Goal: Complete application form: Complete application form

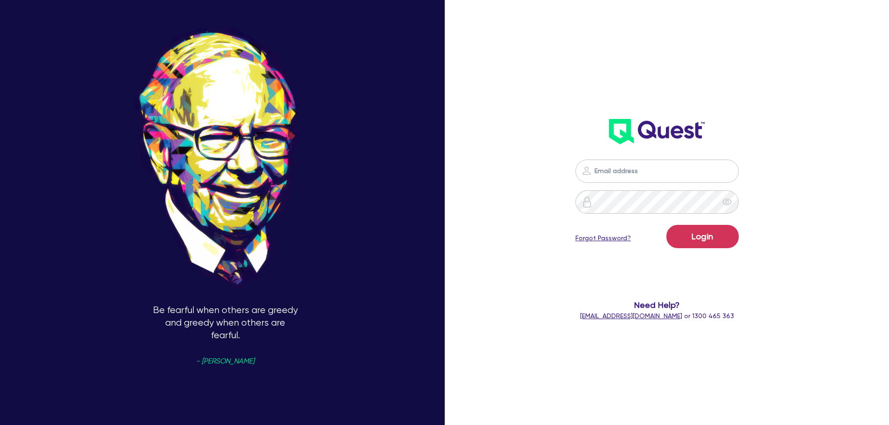
type input "[PERSON_NAME][EMAIL_ADDRESS][DOMAIN_NAME]"
click at [666, 225] on button "Login" at bounding box center [702, 236] width 72 height 23
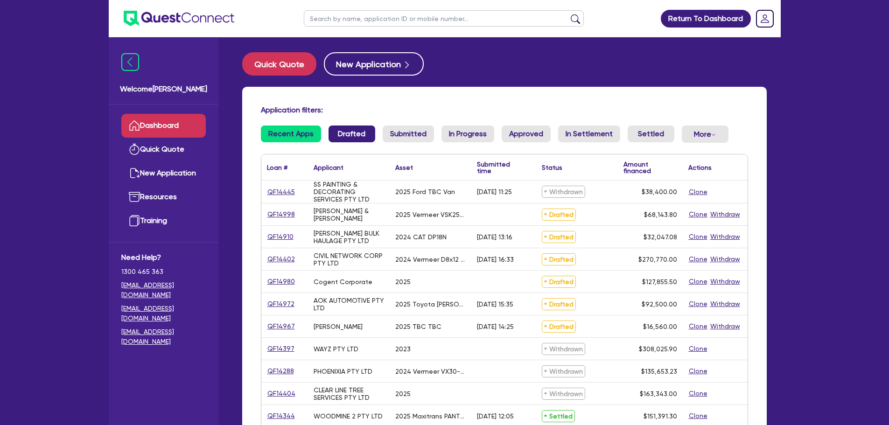
click at [343, 134] on link "Drafted" at bounding box center [352, 134] width 47 height 17
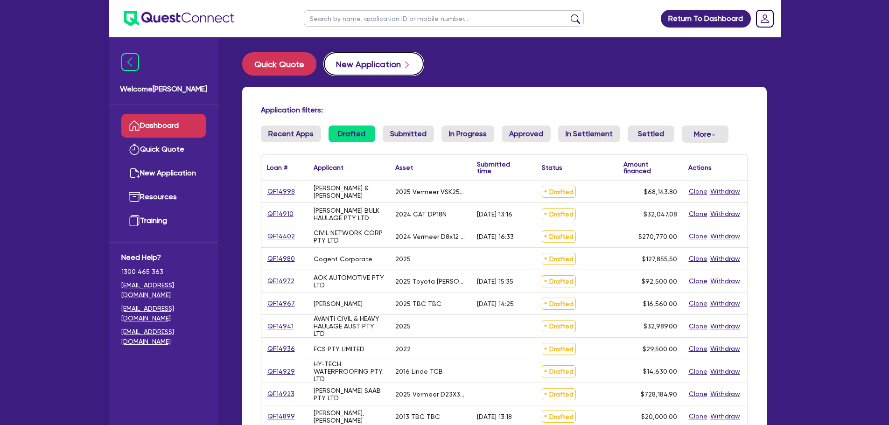
click at [354, 67] on button "New Application" at bounding box center [374, 63] width 100 height 23
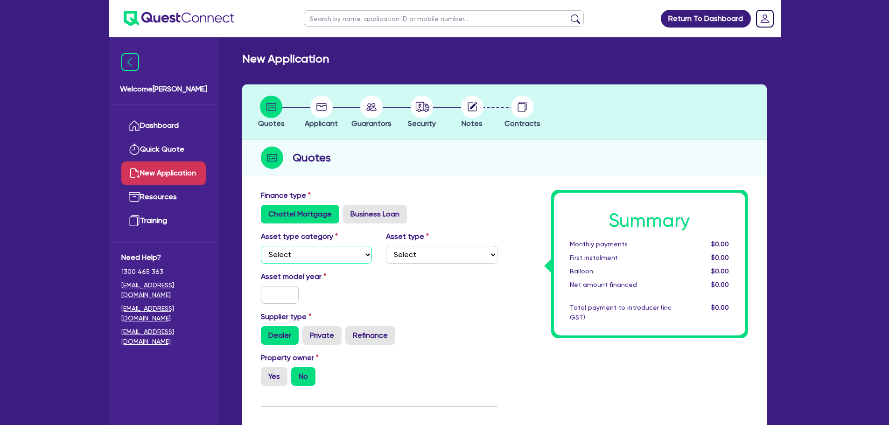
click at [296, 253] on select "Select Cars and light trucks Primary assets Secondary assets Tertiary assets" at bounding box center [317, 255] width 112 height 18
select select "CARS_AND_LIGHT_TRUCKS"
click at [261, 246] on select "Select Cars and light trucks Primary assets Secondary assets Tertiary assets" at bounding box center [317, 255] width 112 height 18
click at [413, 254] on select "Select Passenger vehicles Vans and utes Light trucks up to 4.5 tonne" at bounding box center [442, 255] width 112 height 18
select select "PASSENGER_VEHICLES"
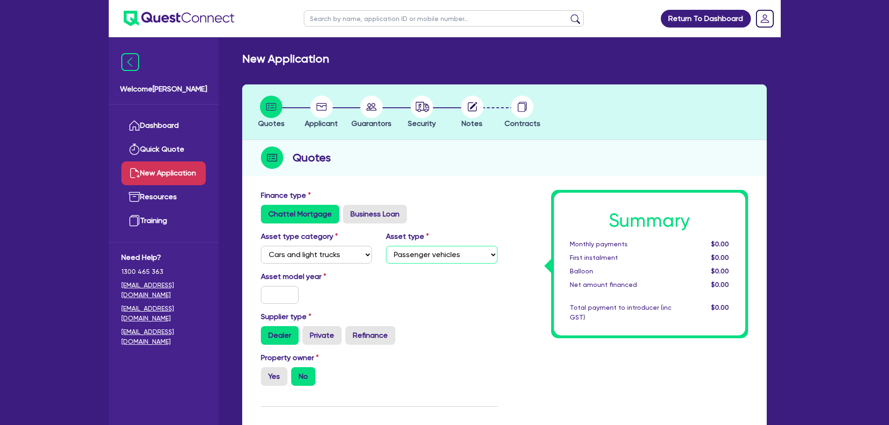
click at [386, 246] on select "Select Passenger vehicles Vans and utes Light trucks up to 4.5 tonne" at bounding box center [442, 255] width 112 height 18
click at [284, 294] on input "text" at bounding box center [280, 295] width 38 height 18
type input "2025"
click at [269, 372] on label "Yes" at bounding box center [274, 376] width 27 height 19
click at [267, 372] on input "Yes" at bounding box center [264, 370] width 6 height 6
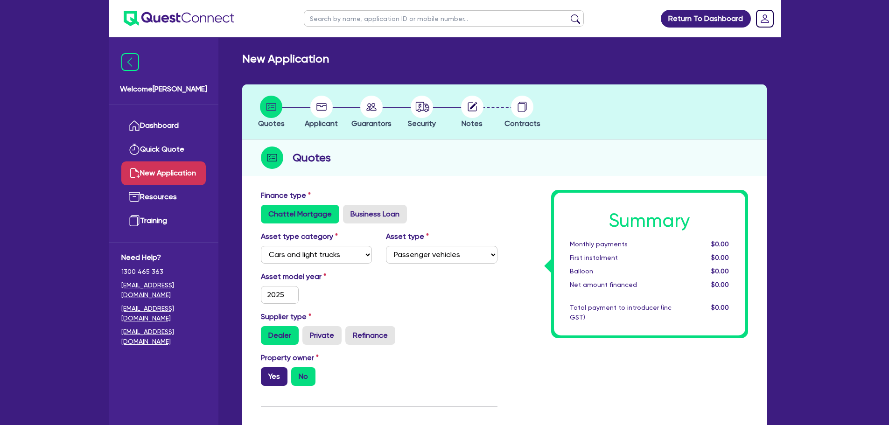
radio input "true"
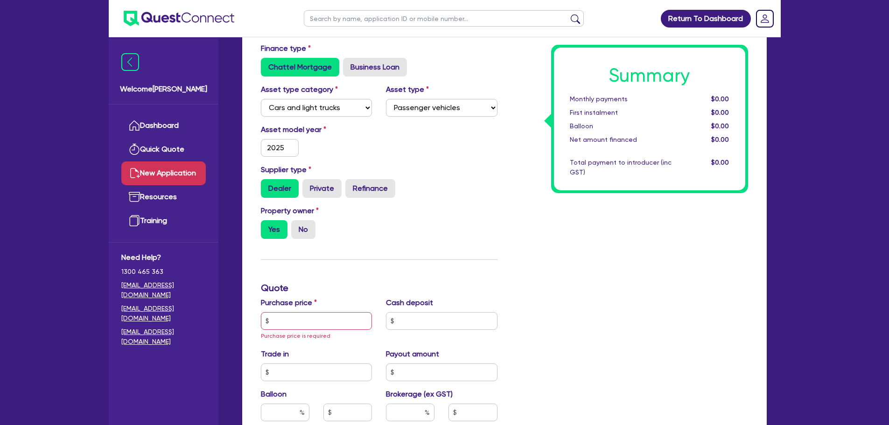
scroll to position [187, 0]
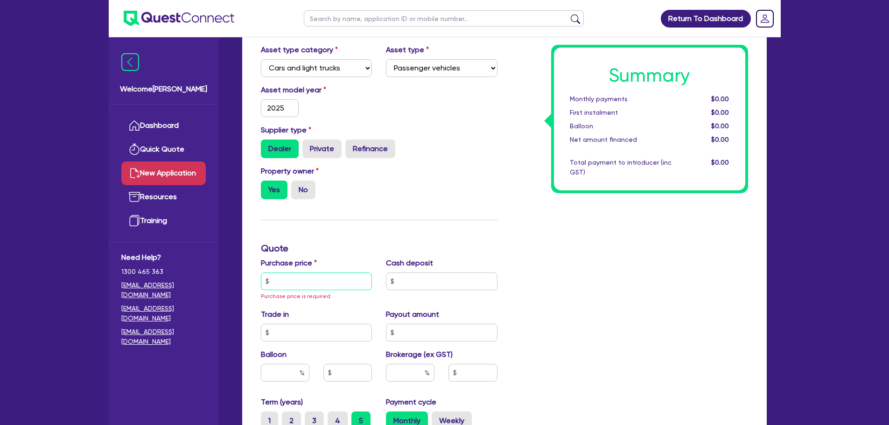
click at [303, 285] on input "text" at bounding box center [317, 282] width 112 height 18
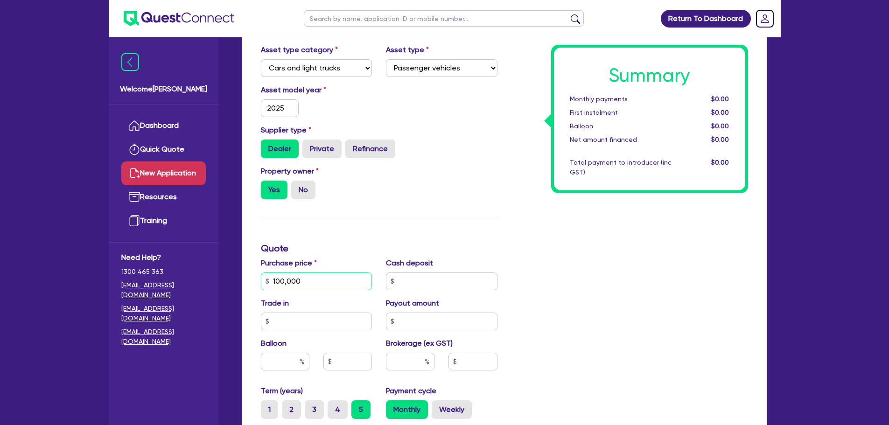
type input "100,000"
click at [425, 281] on input "text" at bounding box center [442, 282] width 112 height 18
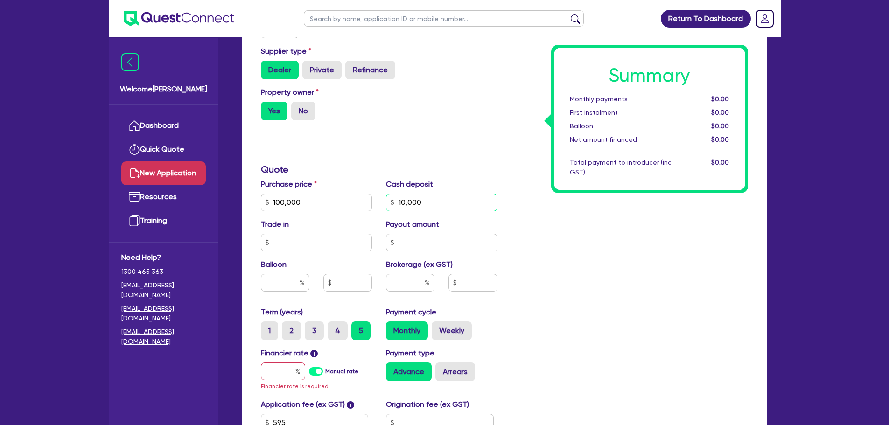
scroll to position [327, 0]
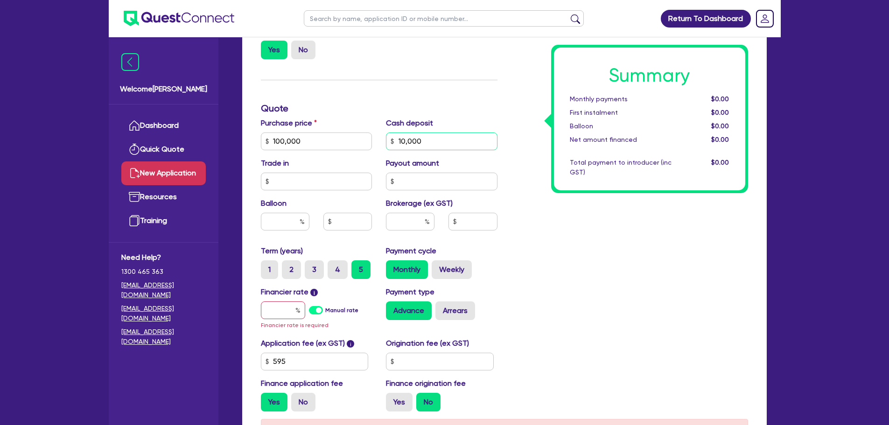
type input "10,000"
click at [281, 308] on input "text" at bounding box center [283, 310] width 44 height 18
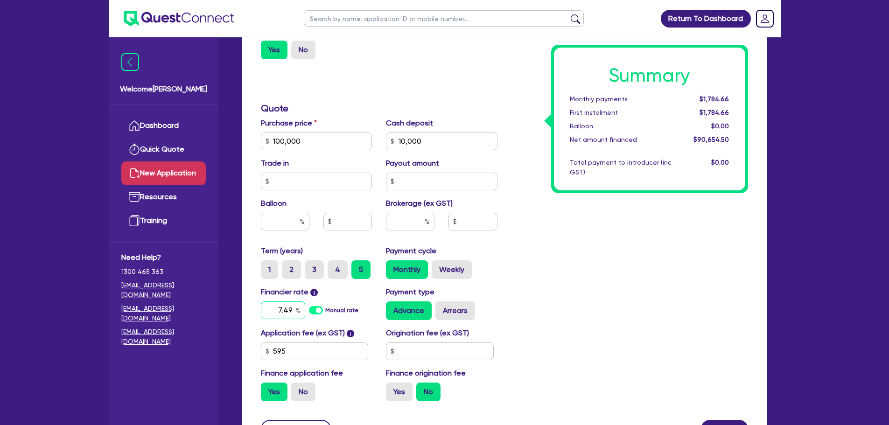
type input "7.49"
click at [541, 255] on div "Summary Monthly payments $1,784.66 First instalment $1,784.66 Balloon $0.00 Net…" at bounding box center [629, 135] width 251 height 545
click at [405, 218] on input "text" at bounding box center [410, 222] width 49 height 18
type input "4"
click at [418, 352] on input "text" at bounding box center [440, 352] width 108 height 18
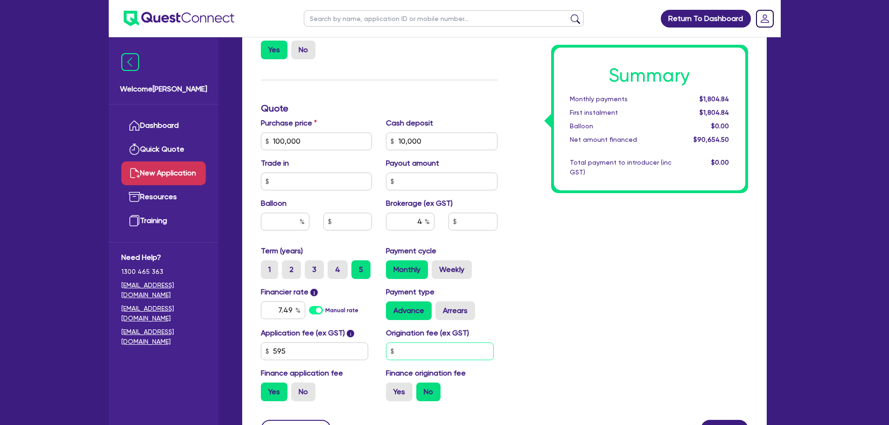
type input "3,626.18"
type input "900"
click at [571, 281] on div "Summary Monthly payments $1,884.25 First instalment $1,884.25 Balloon $0.00 Net…" at bounding box center [629, 135] width 251 height 545
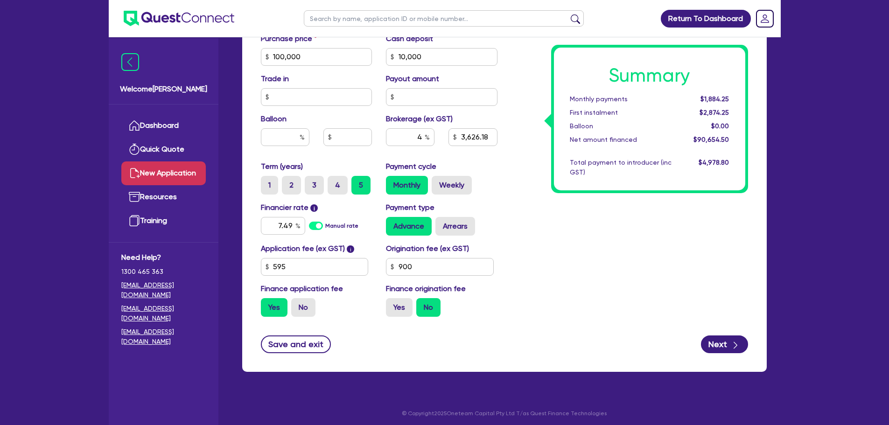
scroll to position [415, 0]
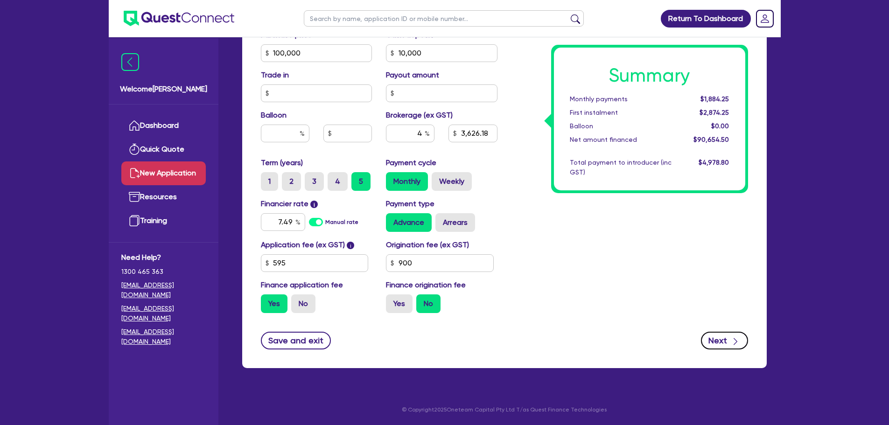
click at [715, 344] on button "Next" at bounding box center [724, 341] width 47 height 18
type input "3,626.18"
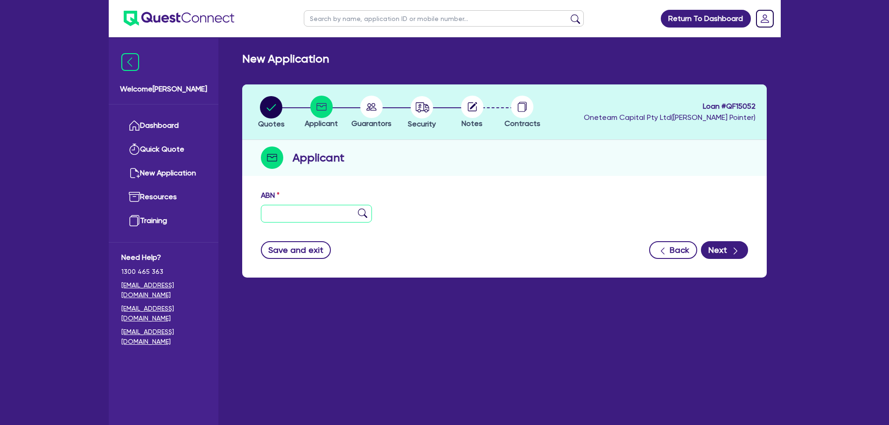
click at [294, 214] on input "text" at bounding box center [317, 214] width 112 height 18
paste input "18 644 377 186"
type input "18 644 377 186"
click at [361, 214] on img at bounding box center [362, 213] width 9 height 9
type input "THE BUILDING LAB PTY LTD"
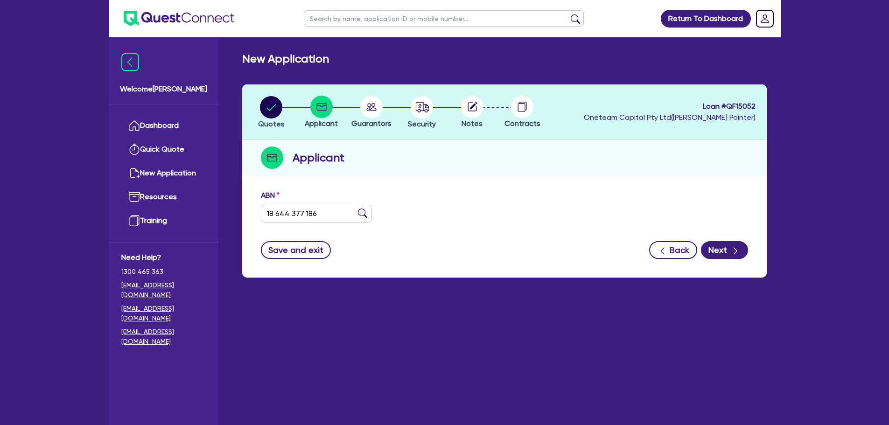
select select "COMPANY"
type input "[DATE]"
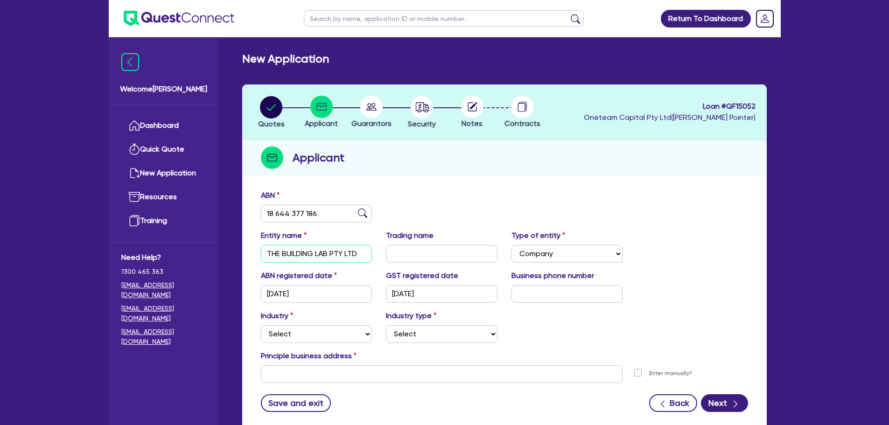
click at [318, 252] on input "THE BUILDING LAB PTY LTD" at bounding box center [317, 254] width 112 height 18
click at [413, 243] on div "Trading name" at bounding box center [442, 246] width 126 height 33
click at [412, 247] on input "text" at bounding box center [442, 254] width 112 height 18
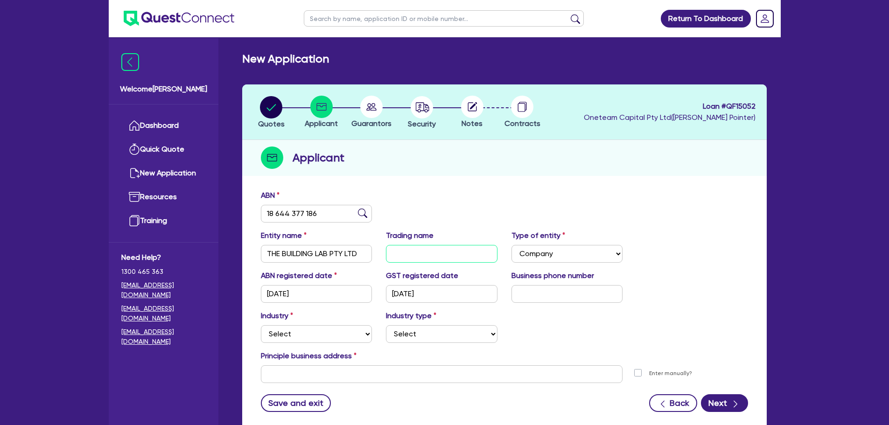
paste input "THE BUILDING LAB PTY LTD"
type input "THE BUILDING LAB PTY LTD"
click at [528, 288] on input "text" at bounding box center [567, 294] width 112 height 18
click at [535, 293] on input "text" at bounding box center [567, 294] width 112 height 18
paste input "4 0484 8535"
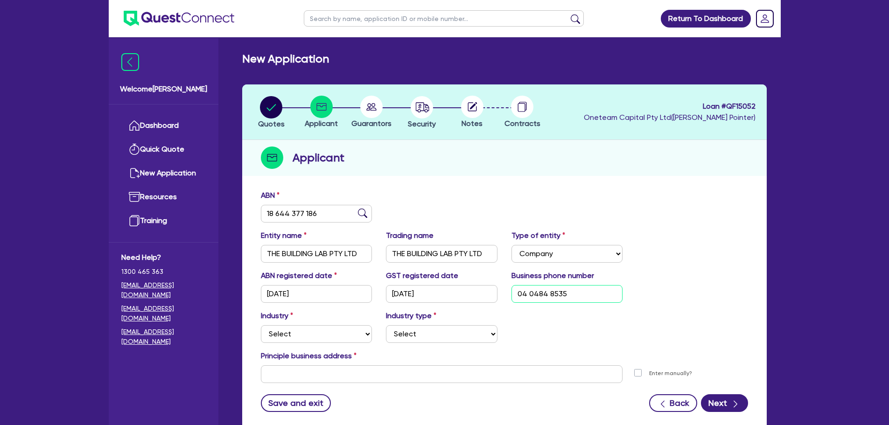
type input "04 0484 8535"
click at [305, 331] on select "Select Accomodation & Food Services Administrative & Support Services Agricultu…" at bounding box center [317, 334] width 112 height 18
select select "BUILDING_CONSTRUCTION"
click at [261, 325] on select "Select Accomodation & Food Services Administrative & Support Services Agricultu…" at bounding box center [317, 334] width 112 height 18
click at [523, 189] on div "ABN 18 644 377 186 Entity name THE BUILDING LAB PTY LTD Trading name THE BUILDI…" at bounding box center [504, 307] width 525 height 245
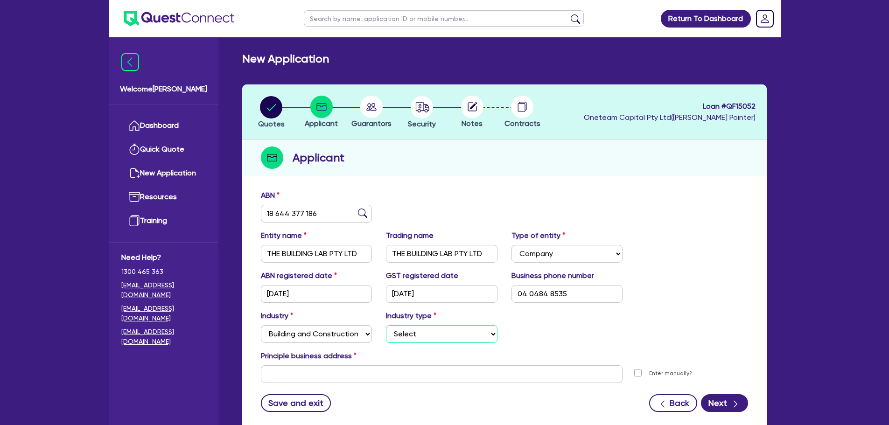
click at [437, 337] on select "Select Trades People Providing Services Direct to Consumers Trades People Provi…" at bounding box center [442, 334] width 112 height 18
click at [386, 325] on select "Select Trades People Providing Services Direct to Consumers Trades People Provi…" at bounding box center [442, 334] width 112 height 18
click at [440, 339] on select "Select Trades People Providing Services Direct to Consumers Trades People Provi…" at bounding box center [442, 334] width 112 height 18
select select "TRADES_SERVICES_CONSUMERS"
click at [386, 325] on select "Select Trades People Providing Services Direct to Consumers Trades People Provi…" at bounding box center [442, 334] width 112 height 18
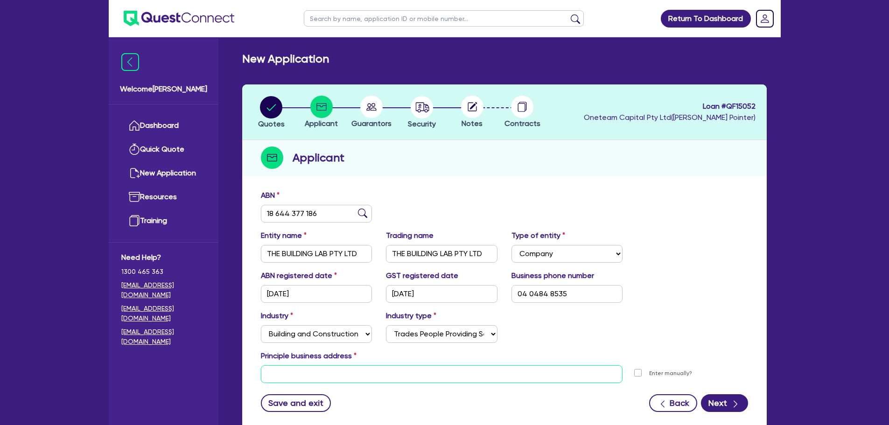
click at [302, 372] on input "text" at bounding box center [442, 374] width 362 height 18
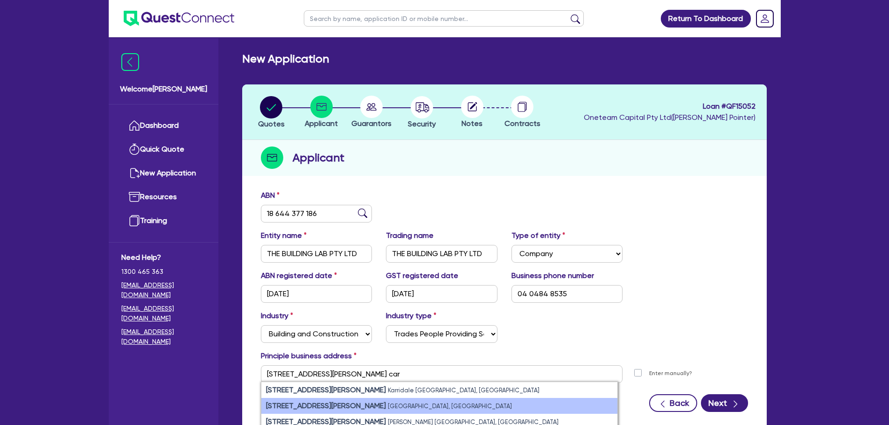
click at [374, 413] on li "[STREET_ADDRESS][PERSON_NAME]" at bounding box center [439, 406] width 356 height 16
type input "[STREET_ADDRESS][PERSON_NAME][PERSON_NAME]"
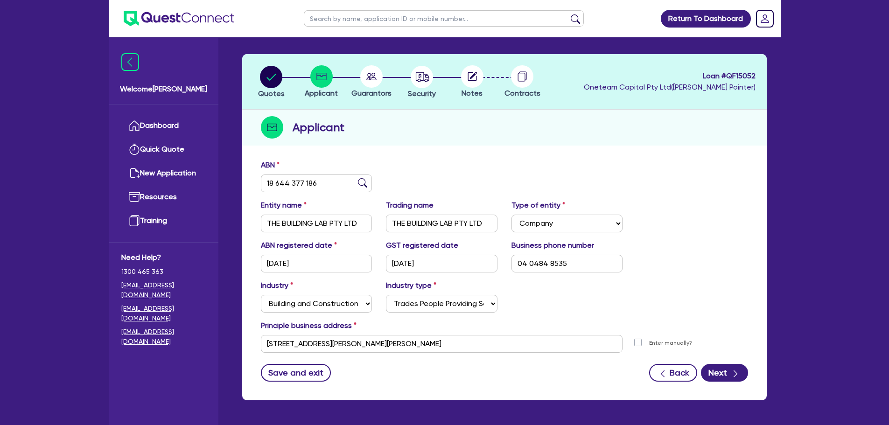
scroll to position [63, 0]
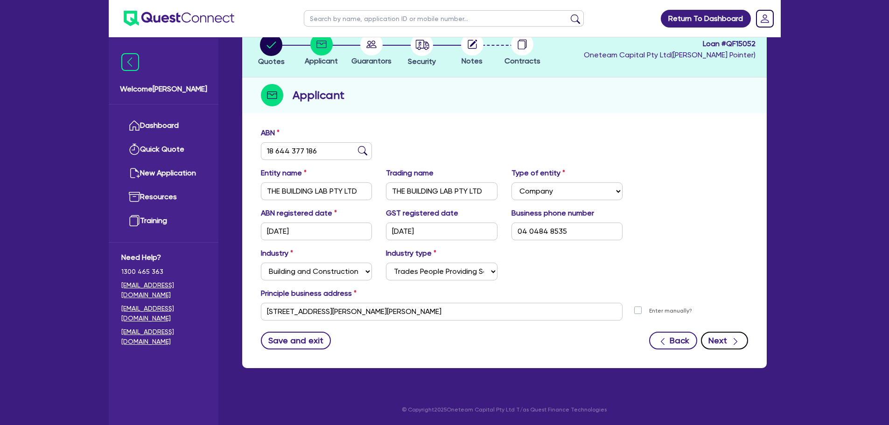
click at [713, 338] on button "Next" at bounding box center [724, 341] width 47 height 18
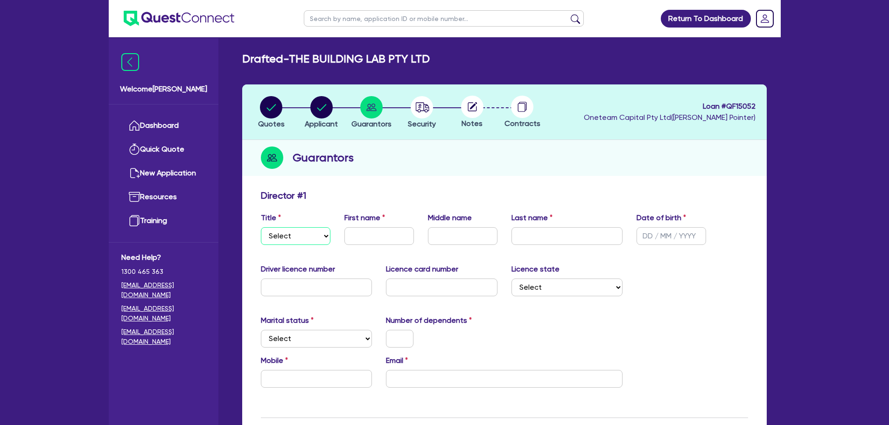
click at [304, 237] on select "Select Mr Mrs Ms Miss Dr" at bounding box center [296, 236] width 70 height 18
click at [423, 115] on circle "button" at bounding box center [422, 107] width 22 height 22
select select "CARS_AND_LIGHT_TRUCKS"
select select "PASSENGER_VEHICLES"
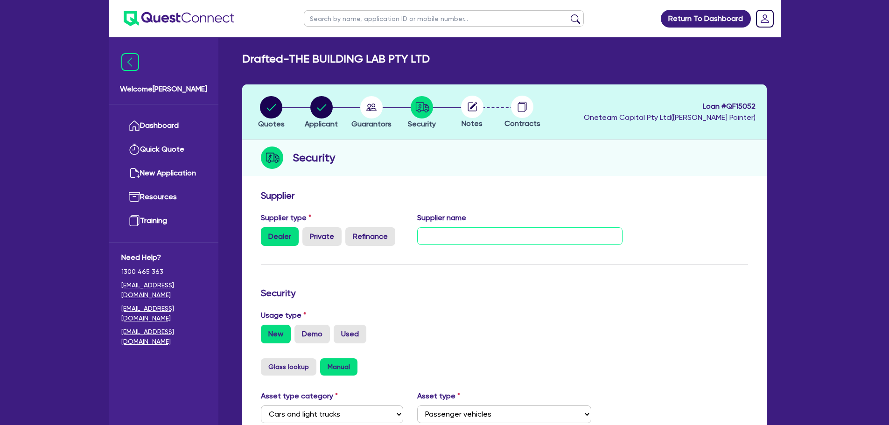
click at [422, 227] on input "text" at bounding box center [519, 236] width 205 height 18
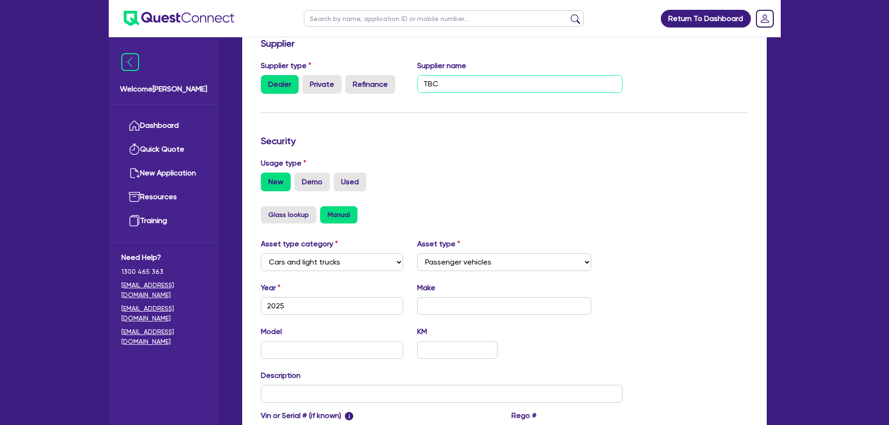
scroll to position [233, 0]
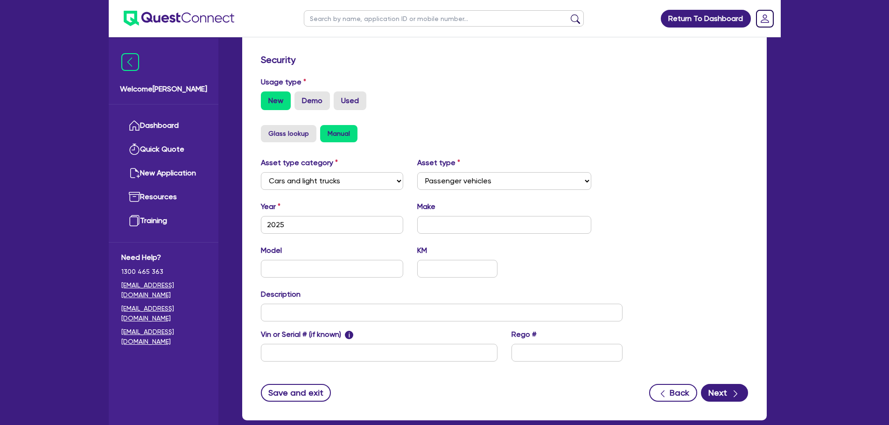
type input "TBC"
click at [447, 227] on input "text" at bounding box center [504, 225] width 174 height 18
type input "BMW"
click at [323, 267] on input "text" at bounding box center [332, 269] width 143 height 18
type input "X5"
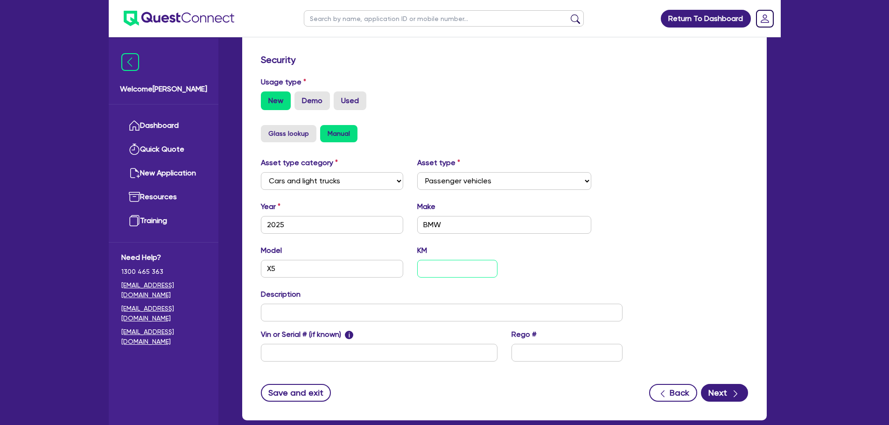
click at [452, 265] on input "text" at bounding box center [457, 269] width 80 height 18
click at [349, 314] on input "text" at bounding box center [442, 313] width 362 height 18
type input "BMW X5"
click at [282, 388] on button "Save and exit" at bounding box center [296, 393] width 70 height 18
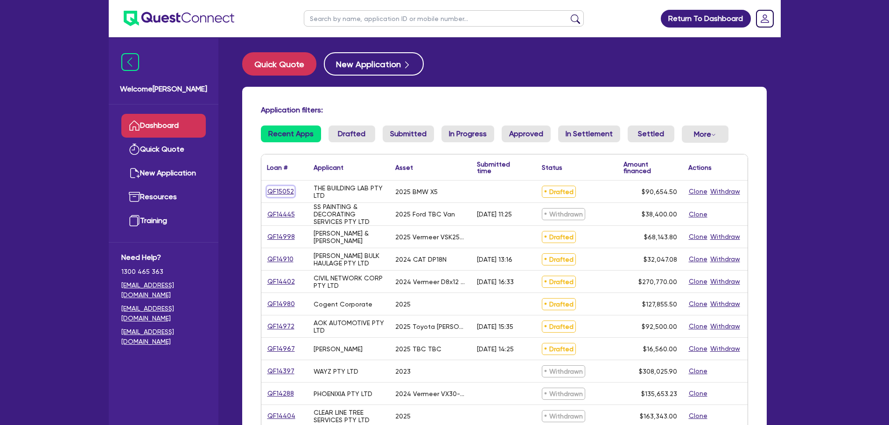
click at [269, 190] on link "QF15052" at bounding box center [281, 191] width 28 height 11
select select "CARS_AND_LIGHT_TRUCKS"
select select "PASSENGER_VEHICLES"
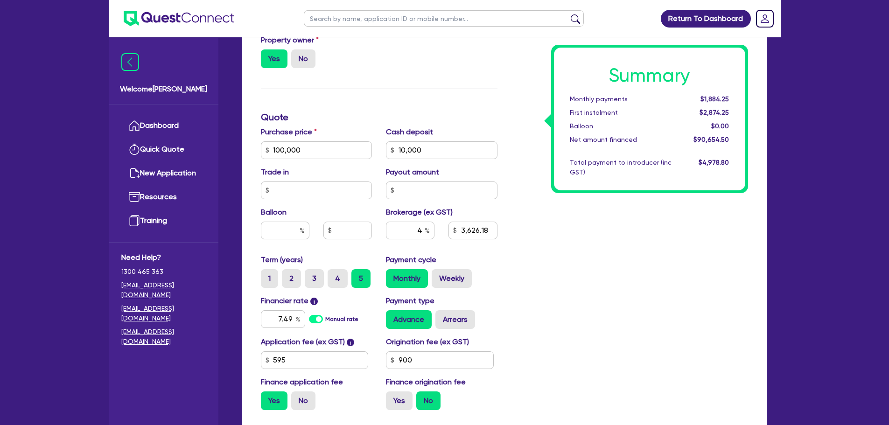
scroll to position [415, 0]
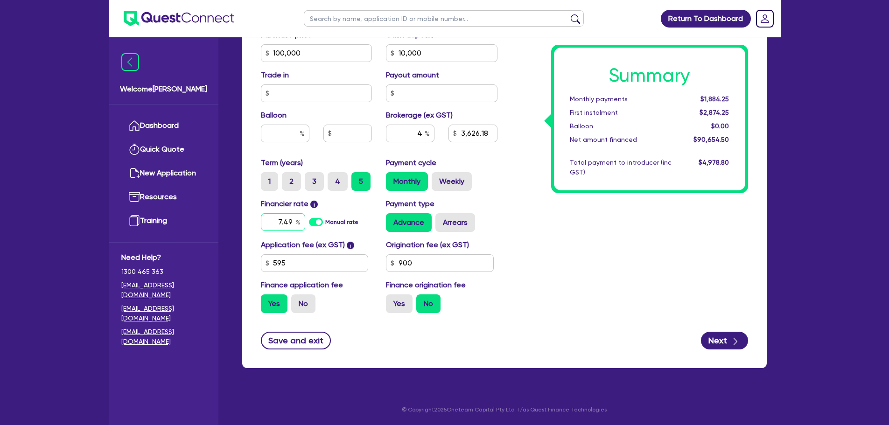
click at [291, 224] on input "7.49" at bounding box center [283, 222] width 44 height 18
type input "6.25"
type input "100,000"
type input "10,000"
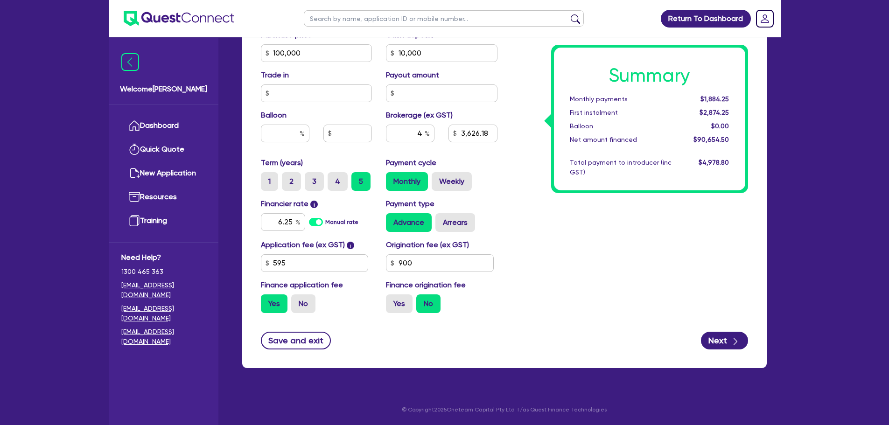
type input "3,626.18"
click at [547, 235] on div "Summary Monthly payments $1,884.25 First instalment $2,874.25 Balloon $0.00 Net…" at bounding box center [629, 47] width 251 height 545
type input "100,000"
type input "10,000"
type input "3,626.18"
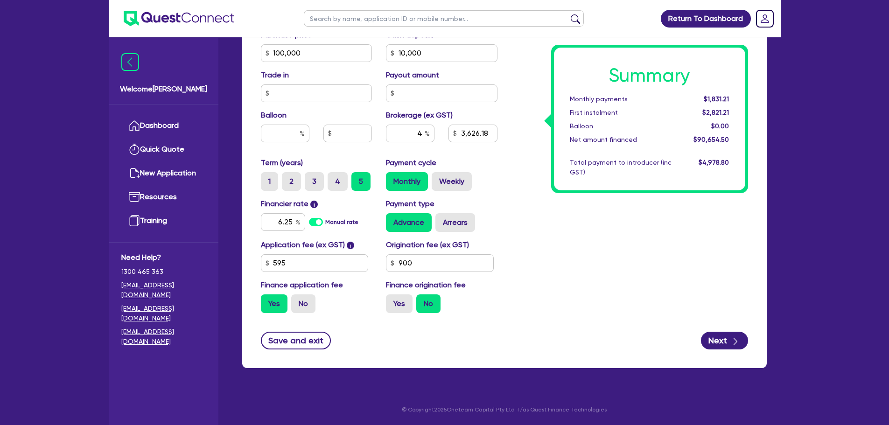
click at [547, 235] on div "Summary Monthly payments $1,831.21 First instalment $2,821.21 Balloon $0.00 Net…" at bounding box center [629, 47] width 251 height 545
click at [421, 135] on input "4" at bounding box center [410, 134] width 49 height 18
type input "3"
type input "100,000"
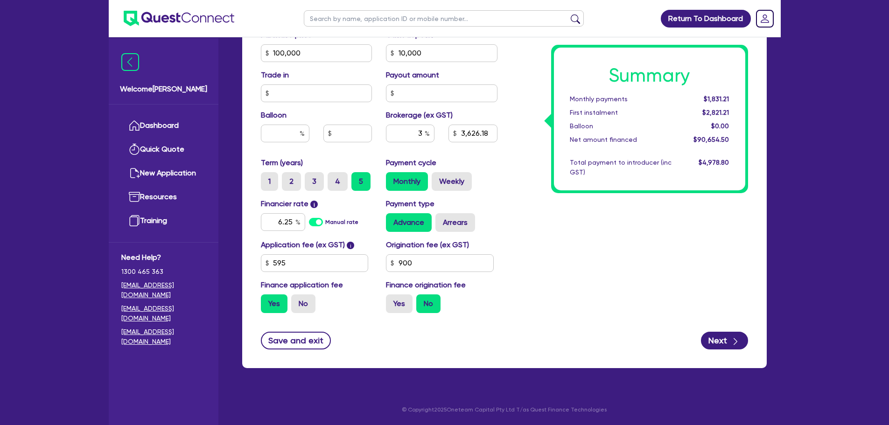
type input "10,000"
type input "3,626.18"
click at [498, 181] on div "Payment cycle Monthly Weekly" at bounding box center [442, 174] width 126 height 34
type input "100,000"
type input "10,000"
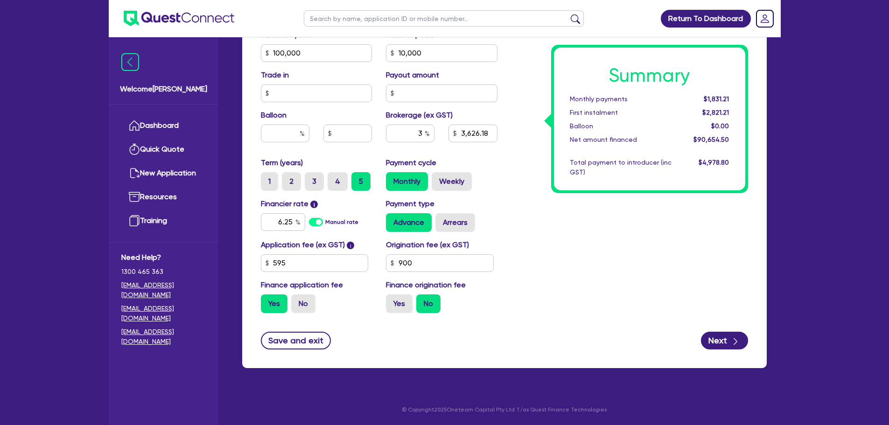
type input "2,719.64"
click at [422, 134] on input "3" at bounding box center [410, 134] width 49 height 18
type input "100,000"
type input "10,000"
type input "2,719.64"
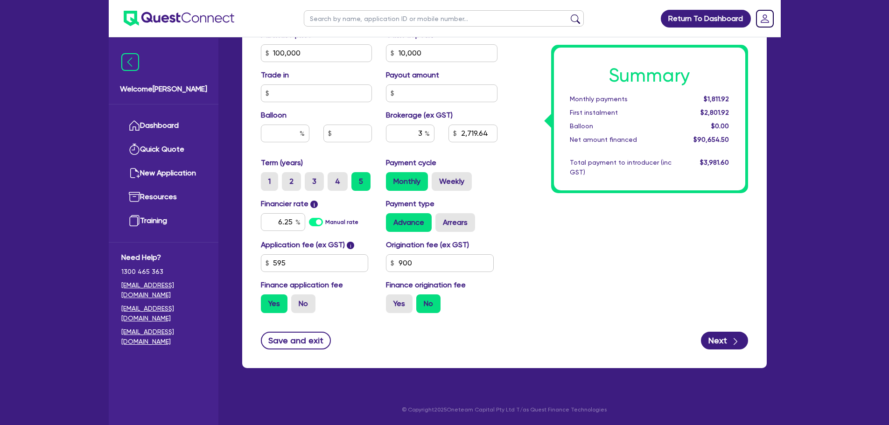
type input "100,000"
type input "10,000"
type input "2,719.64"
click at [509, 179] on div "Summary Monthly payments $1,811.92 First instalment $2,801.92 Balloon $0.00 Net…" at bounding box center [629, 47] width 251 height 545
click at [426, 133] on div "3" at bounding box center [410, 134] width 49 height 18
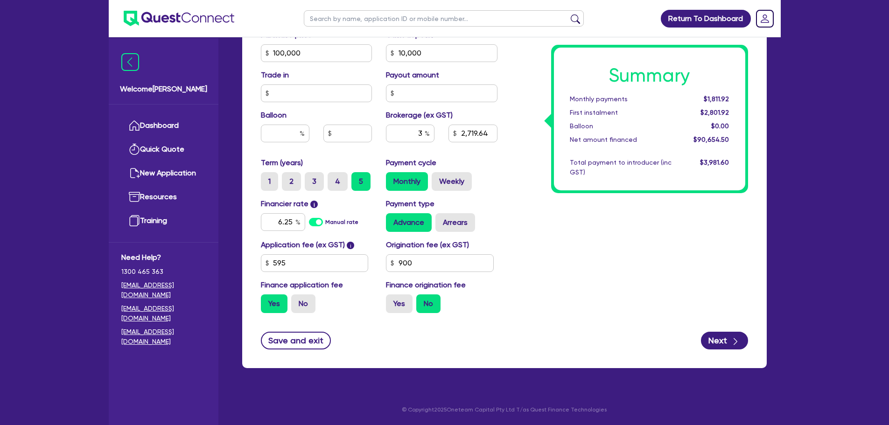
click at [505, 191] on div "Summary Monthly payments $1,811.92 First instalment $2,801.92 Balloon $0.00 Net…" at bounding box center [629, 47] width 251 height 545
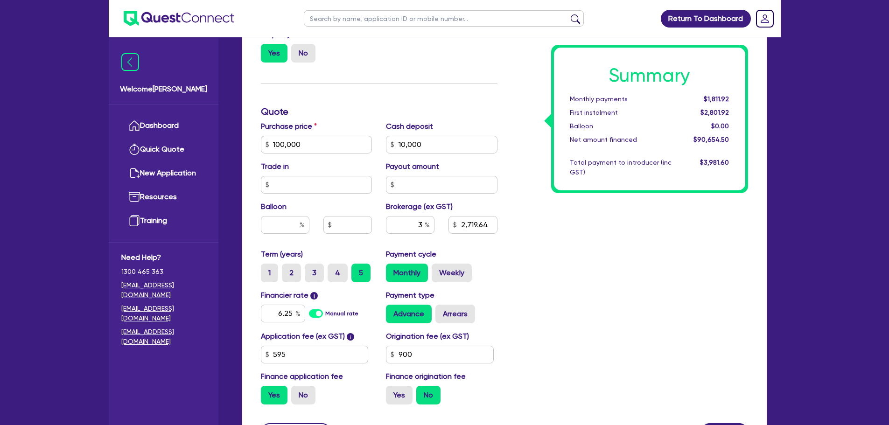
scroll to position [228, 0]
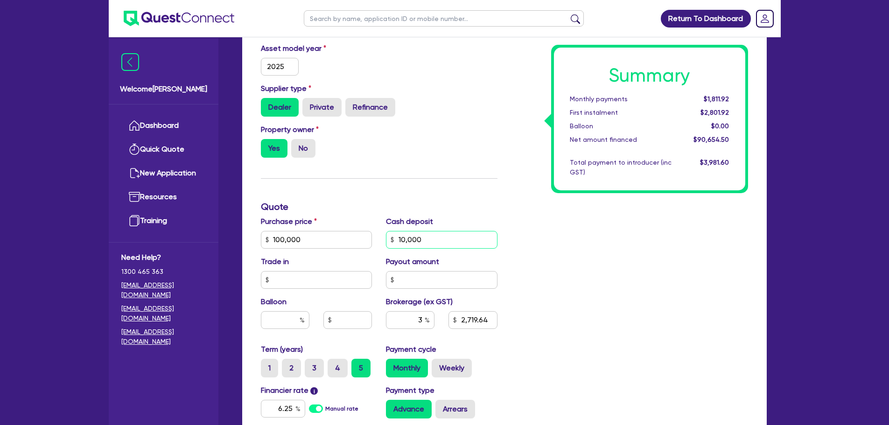
click at [462, 239] on input "10,000" at bounding box center [442, 240] width 112 height 18
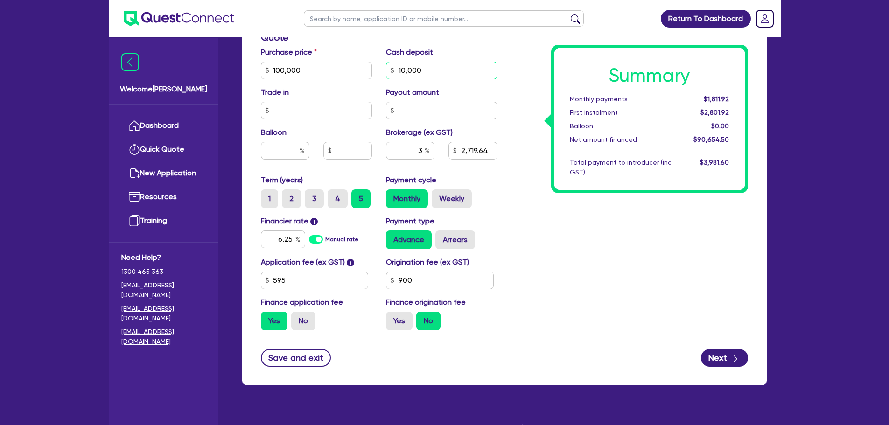
scroll to position [415, 0]
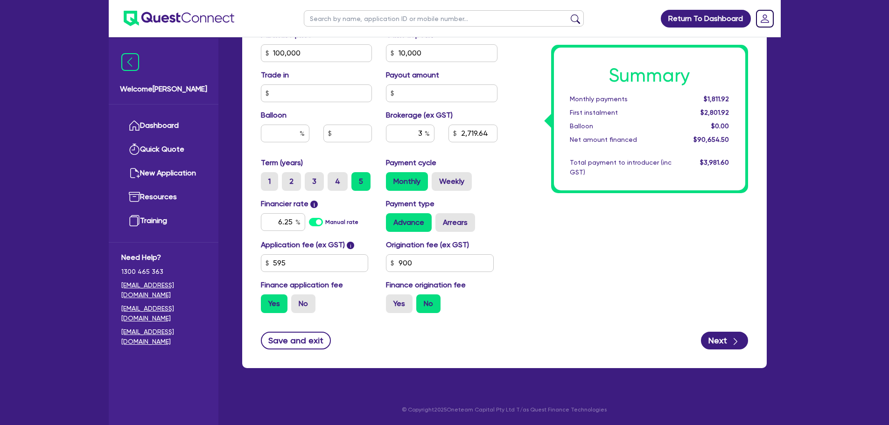
click at [537, 225] on div "Summary Monthly payments $1,811.92 First instalment $2,801.92 Balloon $0.00 Net…" at bounding box center [629, 47] width 251 height 545
click at [298, 224] on div "6.25" at bounding box center [283, 222] width 44 height 18
click at [272, 143] on div "Balloon" at bounding box center [317, 130] width 126 height 40
click at [273, 142] on input "text" at bounding box center [285, 134] width 49 height 18
type input "100,000"
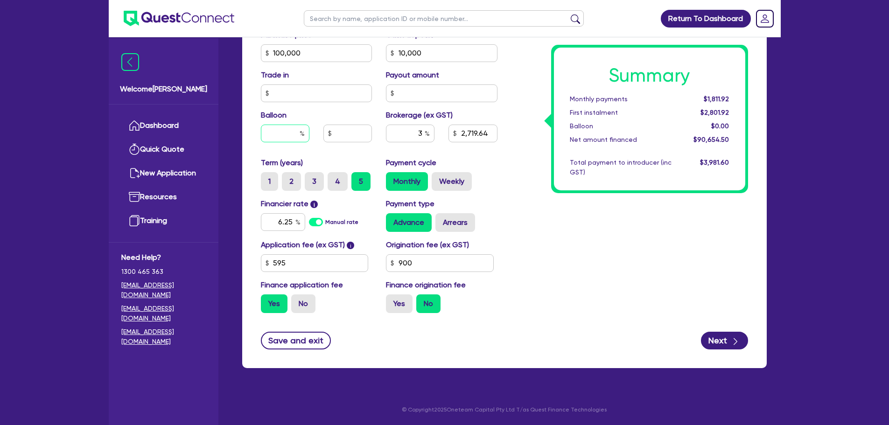
type input "10,000"
type input "3"
type input "2,719.64"
type input "100,000"
type input "10,000"
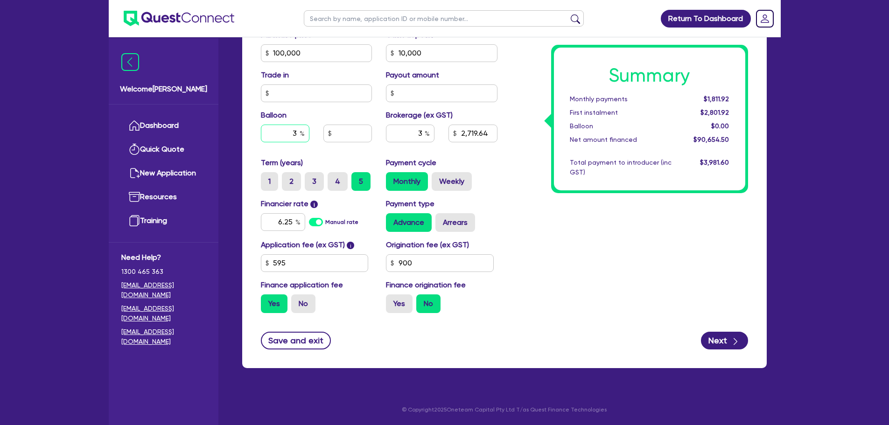
type input "3,000"
type input "2,719.64"
type input "30"
type input "100,000"
type input "10,000"
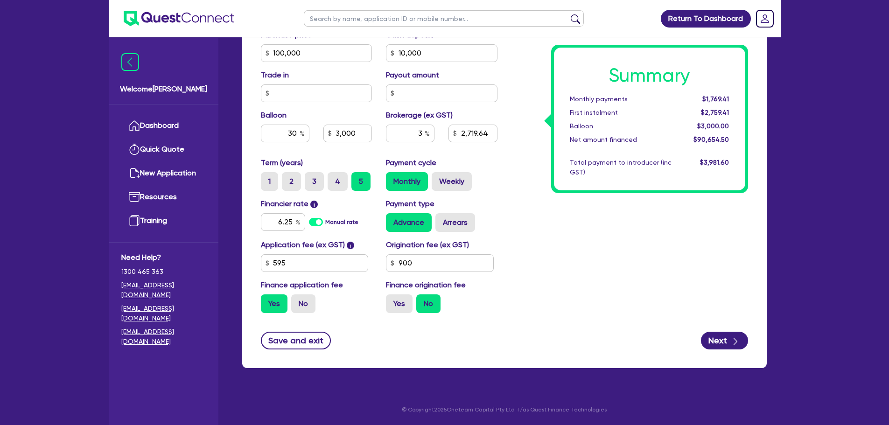
type input "3,000"
type input "2,719.64"
type input "100,000"
type input "10,000"
type input "30,000"
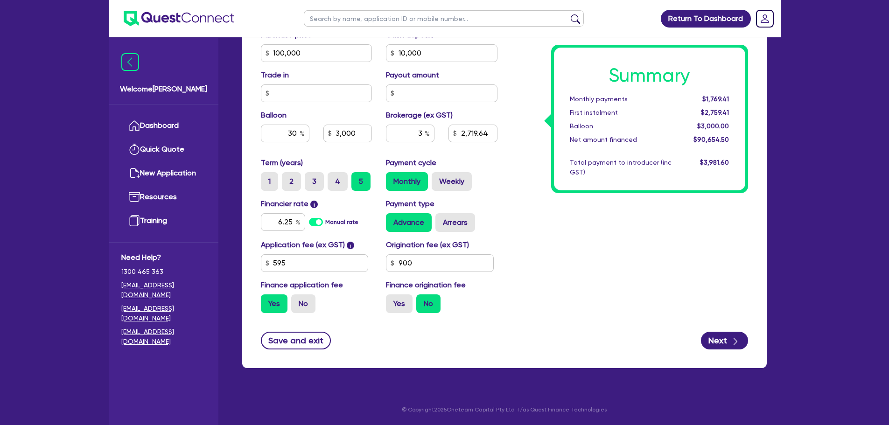
type input "2,719.64"
click at [547, 251] on div "Summary Monthly payments $1,769.41 First instalment $2,759.41 Balloon $3,000.00…" at bounding box center [629, 47] width 251 height 545
click at [283, 221] on input "6.25" at bounding box center [283, 222] width 44 height 18
type input "7.49"
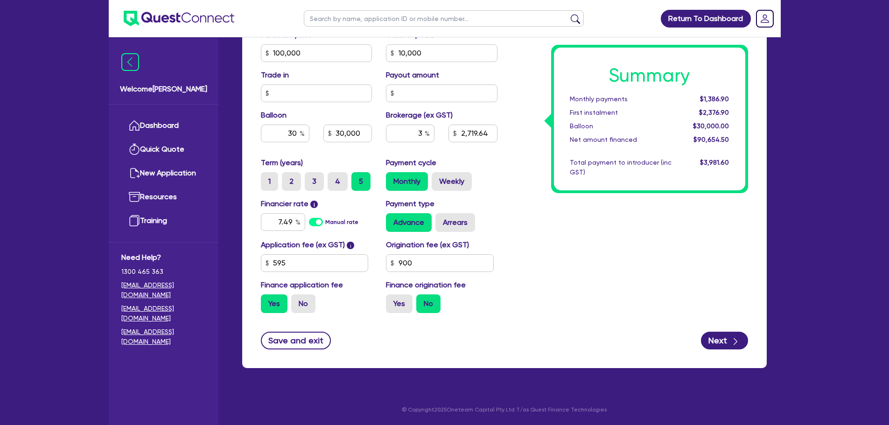
type input "100,000"
type input "10,000"
type input "30,000"
type input "2,719.64"
click at [609, 227] on div "Summary Monthly payments $1,386.90 First instalment $2,376.90 Balloon $30,000.0…" at bounding box center [629, 47] width 251 height 545
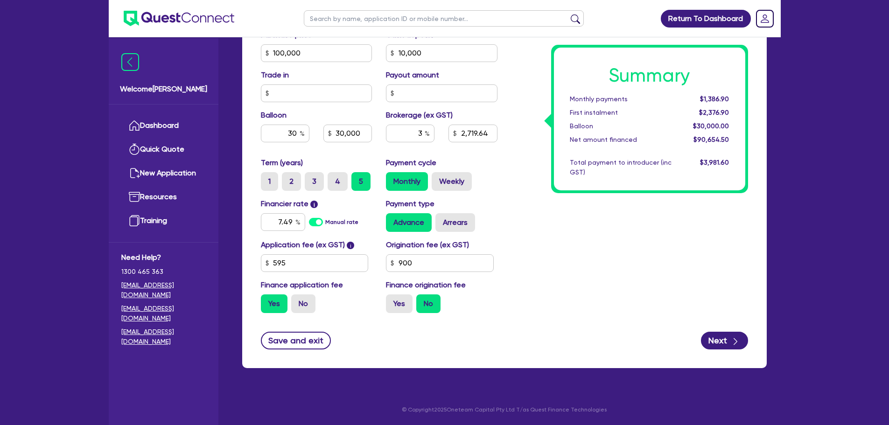
type input "100,000"
type input "10,000"
type input "30,000"
type input "2,719.64"
click at [421, 134] on input "3" at bounding box center [410, 134] width 49 height 18
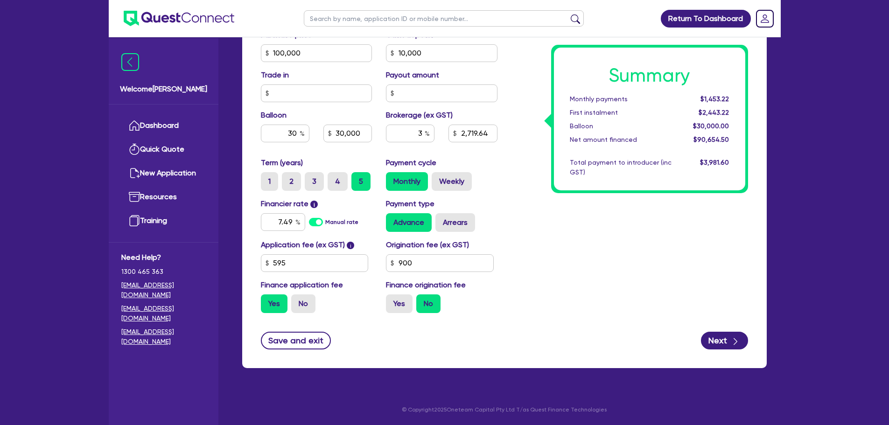
click at [532, 196] on div "Summary Monthly payments $1,453.22 First instalment $2,443.22 Balloon $30,000.0…" at bounding box center [629, 47] width 251 height 545
click at [303, 300] on label "No" at bounding box center [303, 303] width 24 height 19
click at [297, 300] on input "No" at bounding box center [294, 297] width 6 height 6
radio input "true"
type input "100,000"
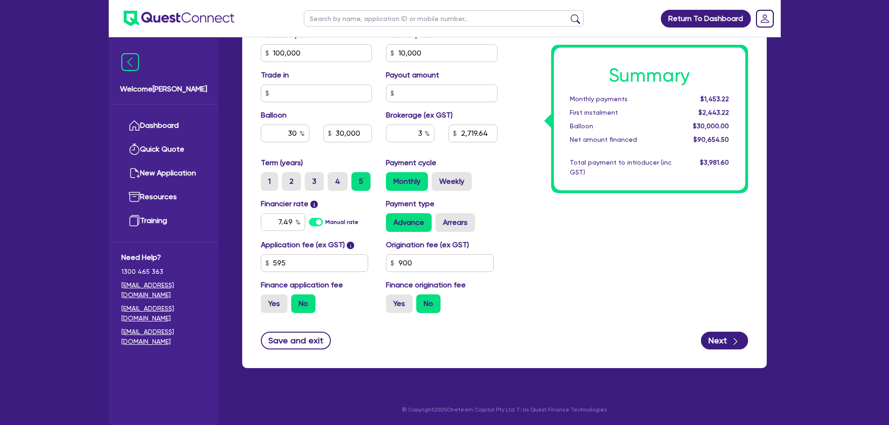
type input "10,000"
type input "30,000"
type input "2,719.64"
type input "100,000"
type input "10,000"
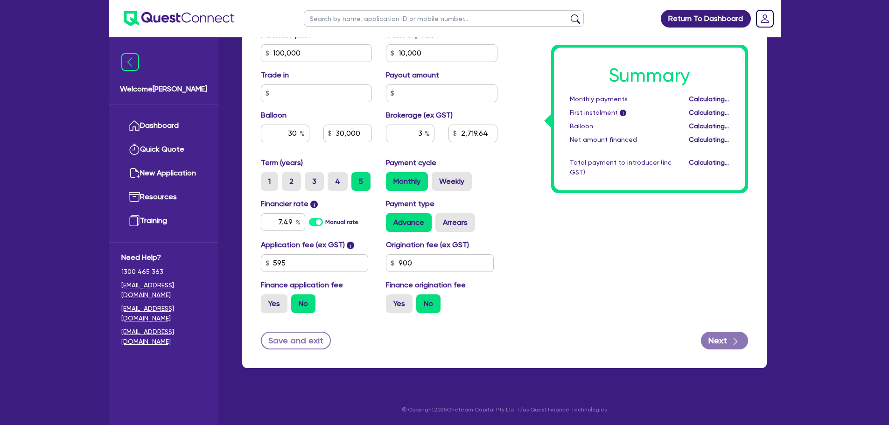
type input "30,000"
type input "2,700"
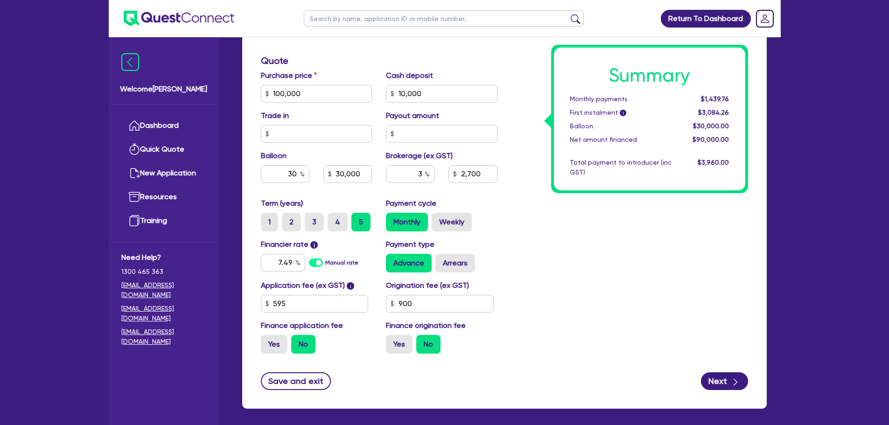
scroll to position [322, 0]
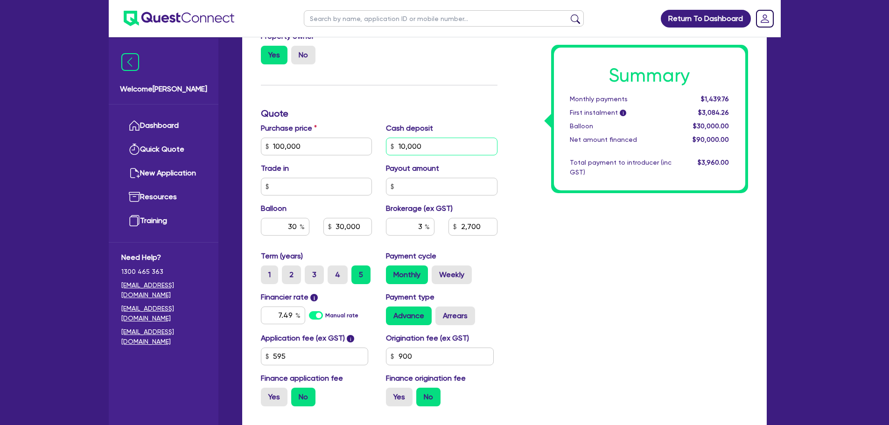
click at [428, 145] on input "10,000" at bounding box center [442, 147] width 112 height 18
type input "100,000"
type input "10,000"
type input "30,000"
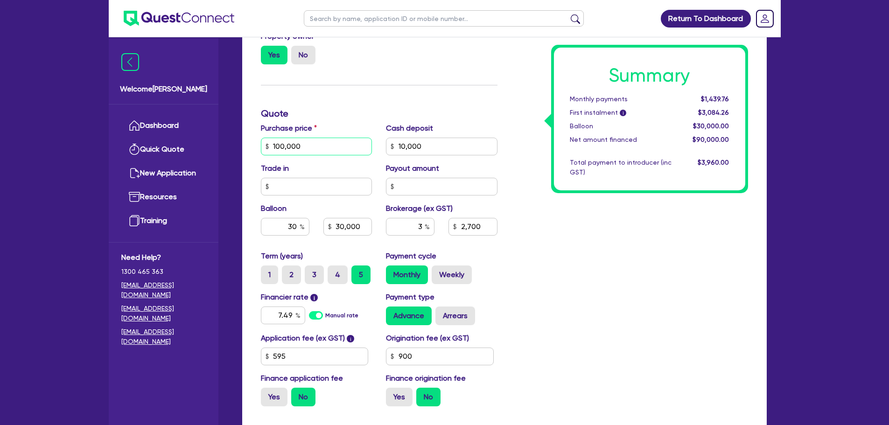
type input "2,700"
click at [280, 146] on input "100,000" at bounding box center [317, 147] width 112 height 18
type input "100,000"
type input "10,000"
type input "30,000"
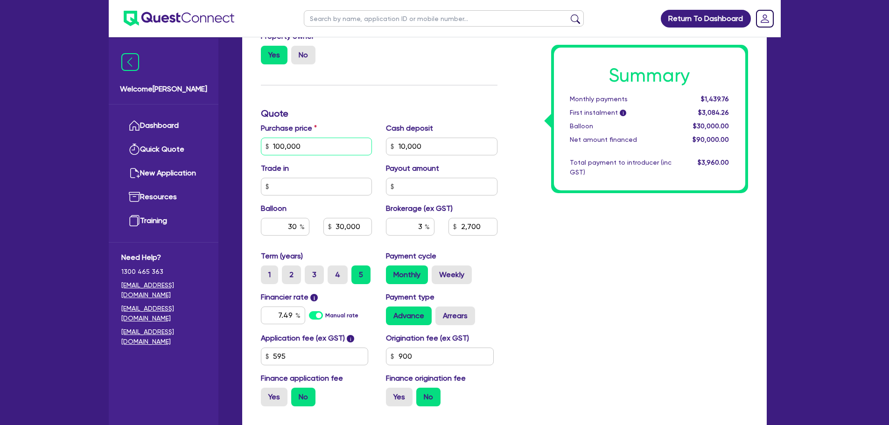
type input "2,700"
drag, startPoint x: 278, startPoint y: 146, endPoint x: 293, endPoint y: 141, distance: 15.5
click at [278, 145] on input "100,000" at bounding box center [317, 147] width 112 height 18
type input "120,000"
type input "10,000"
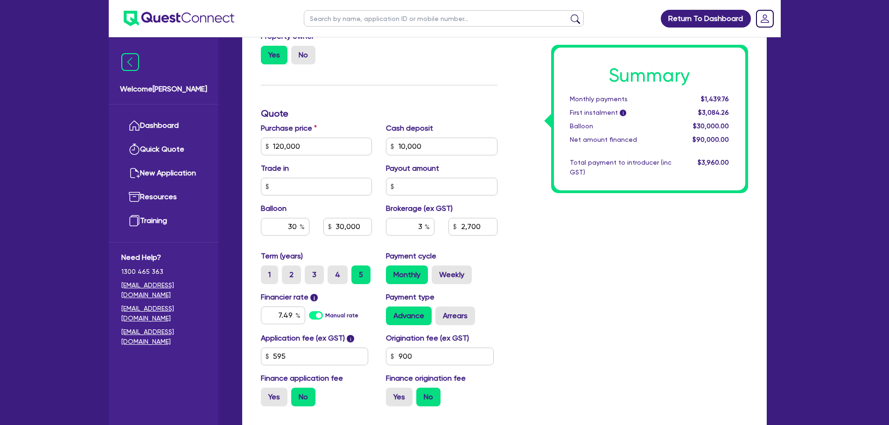
type input "30,000"
type input "2,700"
click at [540, 226] on div "Summary Monthly payments $1,439.76 First instalment i $3,084.26 Balloon $30,000…" at bounding box center [629, 140] width 251 height 545
type input "10,000"
type input "36,000"
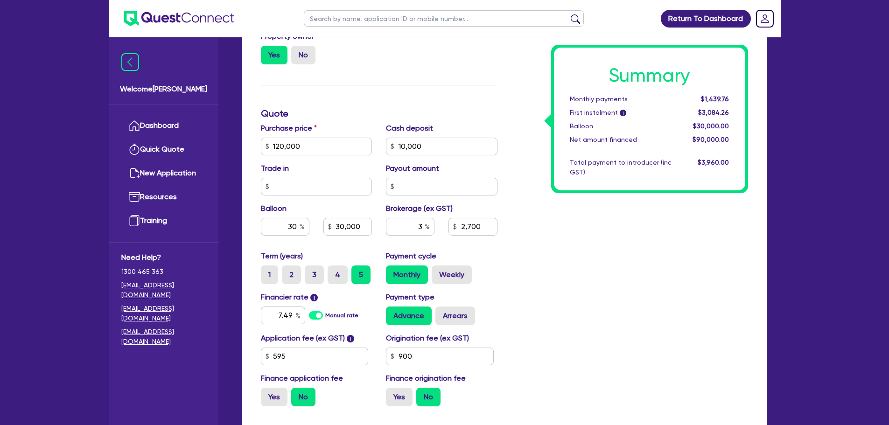
type input "3,300"
click at [441, 148] on input "10,000" at bounding box center [442, 147] width 112 height 18
type input "10,000"
type input "36,000"
type input "3,300"
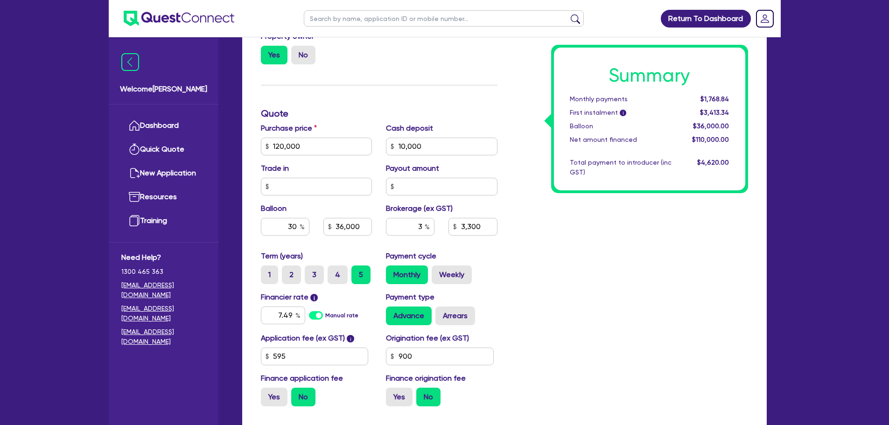
type input "10,000"
type input "36,000"
type input "3,300"
click at [422, 148] on input "10,000" at bounding box center [442, 147] width 112 height 18
click at [332, 142] on input "120,000" at bounding box center [317, 147] width 112 height 18
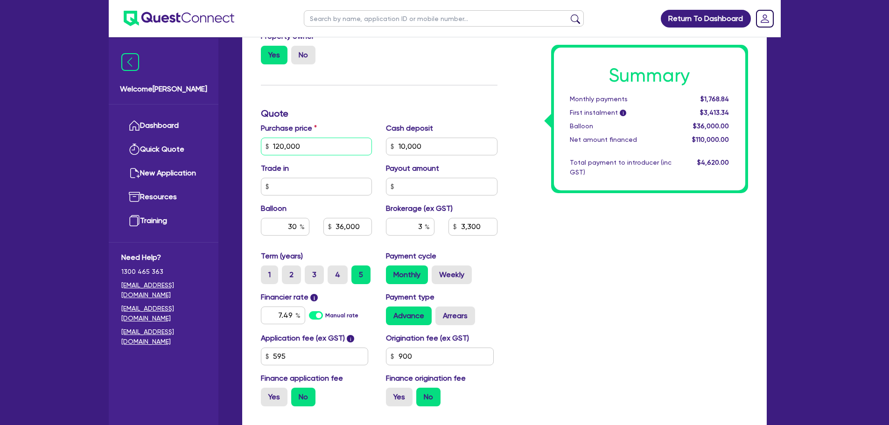
click at [332, 142] on input "120,000" at bounding box center [317, 147] width 112 height 18
click at [442, 141] on input "10,000" at bounding box center [442, 147] width 112 height 18
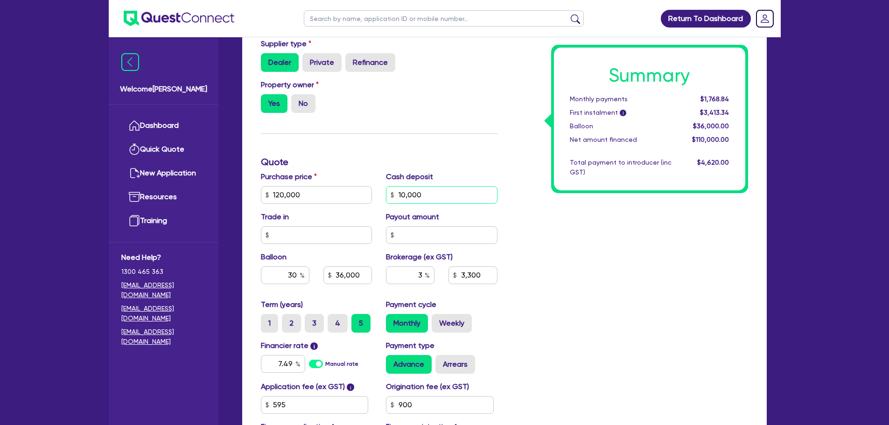
scroll to position [280, 0]
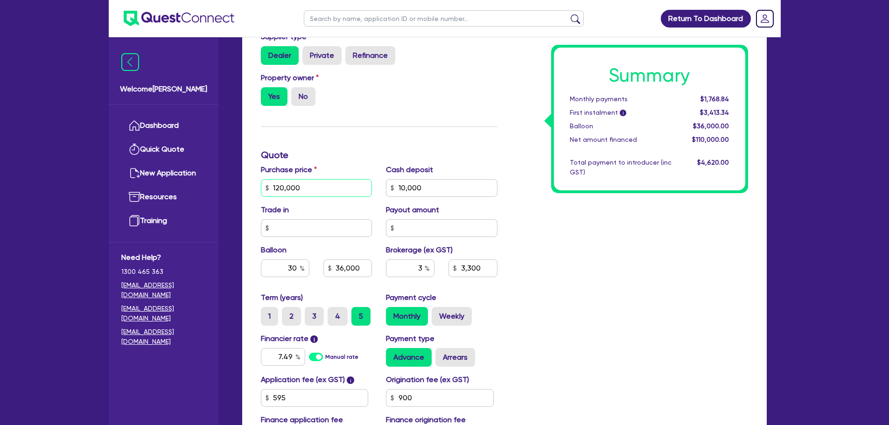
click at [279, 190] on input "120,000" at bounding box center [317, 188] width 112 height 18
type input "10,000"
type input "36,000"
type input "3,300"
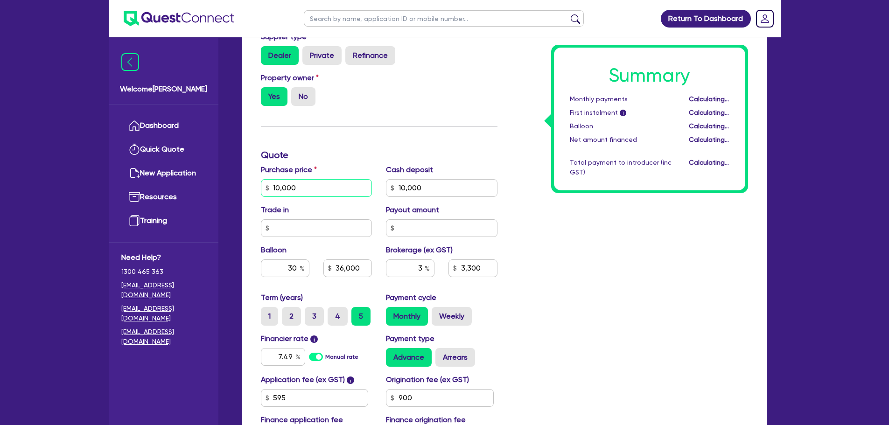
type input "10,000"
type input "36,000"
type input "3,300"
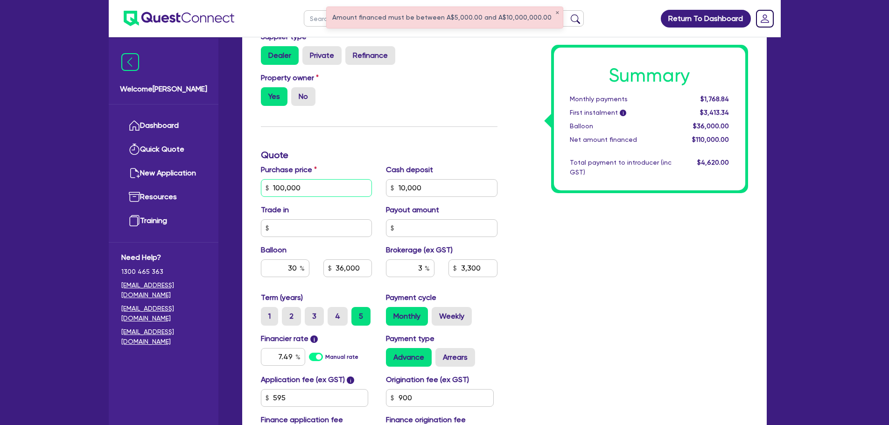
type input "100,000"
type input "10,000"
type input "36,000"
type input "3,300"
type input "10,000"
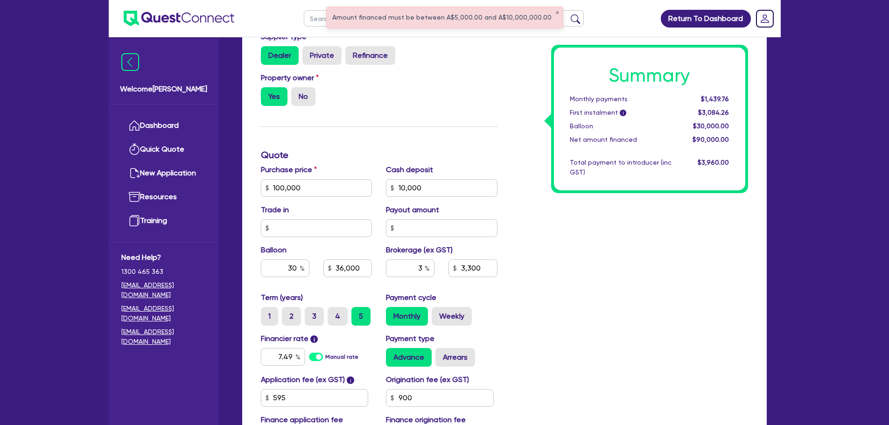
type input "30,000"
type input "2,700"
click at [452, 134] on div "Finance type Chattel Mortgage Business Loan Asset type category Select Cars and…" at bounding box center [379, 182] width 251 height 545
click at [447, 112] on div "Property owner Yes No" at bounding box center [379, 92] width 251 height 41
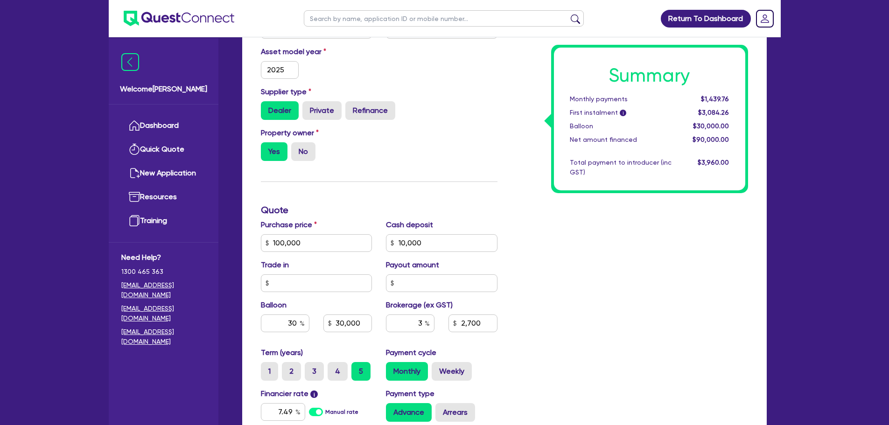
scroll to position [327, 0]
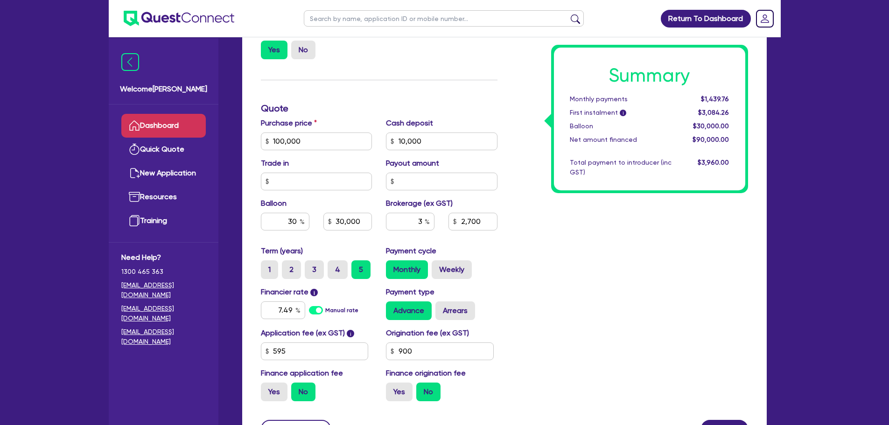
click at [174, 115] on link "Dashboard" at bounding box center [163, 126] width 84 height 24
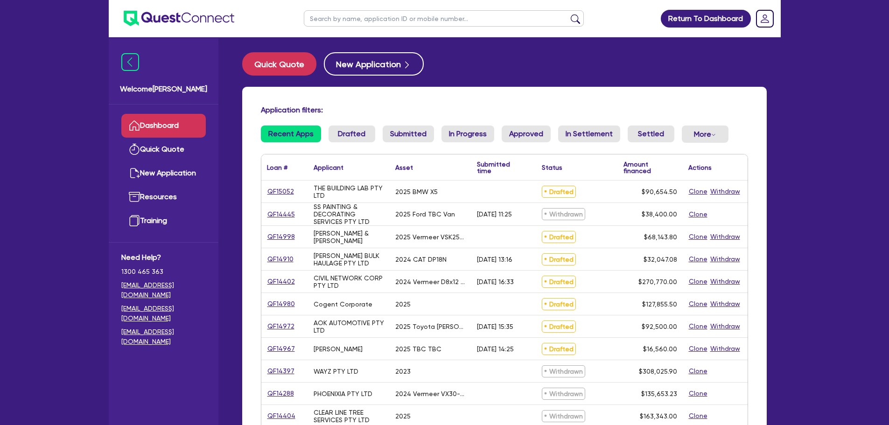
click at [371, 18] on input "text" at bounding box center [444, 18] width 280 height 16
type input "[PERSON_NAME]"
click at [568, 14] on button "submit" at bounding box center [575, 20] width 15 height 13
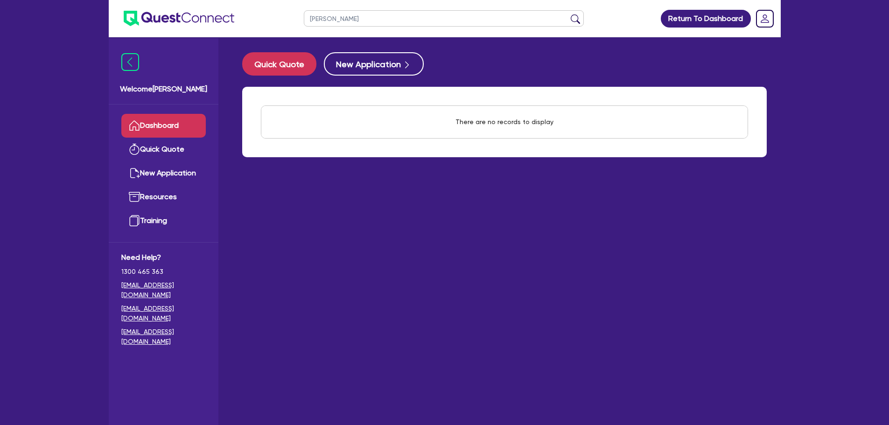
drag, startPoint x: 359, startPoint y: 20, endPoint x: 192, endPoint y: 28, distance: 166.8
click at [192, 28] on header "[PERSON_NAME] ak Return To Dashboard Edit Profile Logout" at bounding box center [445, 18] width 672 height 37
click at [372, 16] on input "text" at bounding box center [444, 18] width 280 height 16
click at [328, 21] on input "text" at bounding box center [444, 18] width 280 height 16
type input "floorcare"
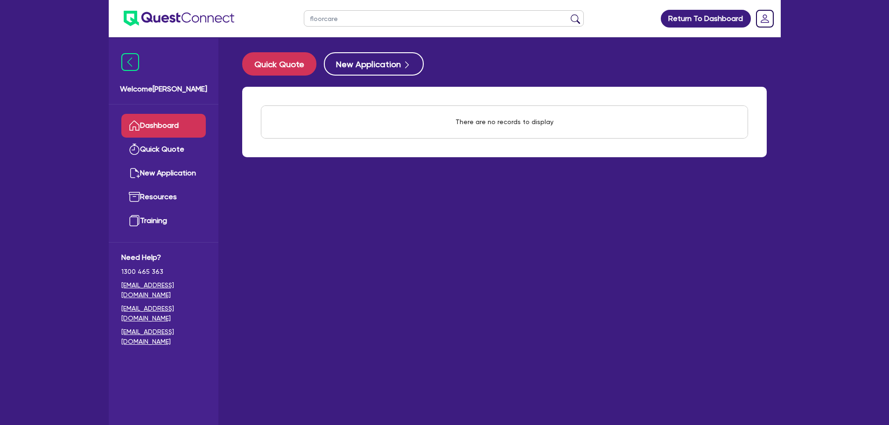
click at [568, 14] on button "submit" at bounding box center [575, 20] width 15 height 13
click at [180, 28] on header "floorcare Return To Dashboard Edit Profile Logout" at bounding box center [445, 18] width 672 height 37
click at [185, 128] on link "Dashboard" at bounding box center [163, 126] width 84 height 24
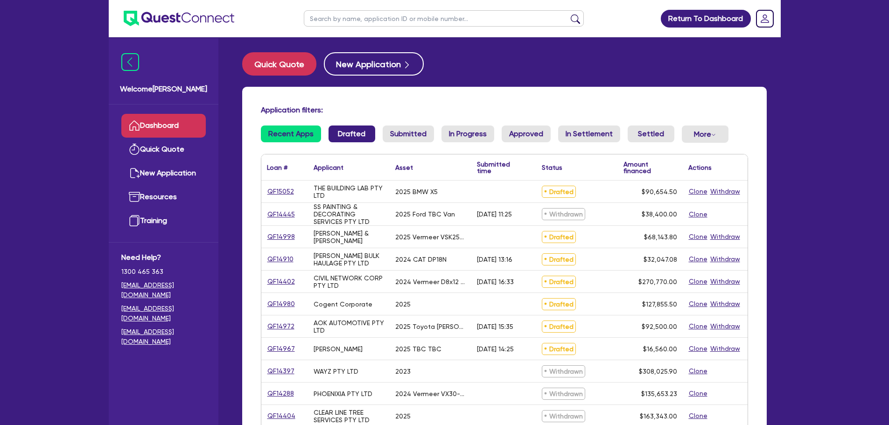
click at [344, 138] on link "Drafted" at bounding box center [352, 134] width 47 height 17
